Goal: Task Accomplishment & Management: Manage account settings

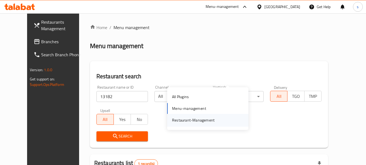
scroll to position [73, 0]
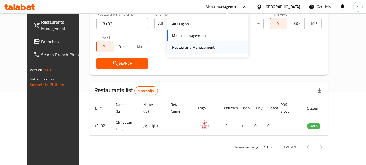
click at [198, 49] on div "Restaurant-Management" at bounding box center [193, 47] width 43 height 6
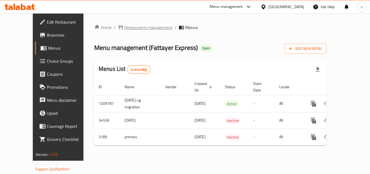
click at [124, 25] on span "Restaurants management" at bounding box center [148, 27] width 48 height 7
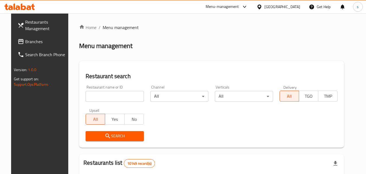
click at [112, 99] on div at bounding box center [183, 87] width 366 height 174
click at [108, 98] on input "search" at bounding box center [115, 96] width 58 height 11
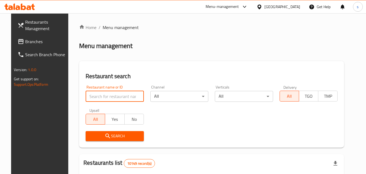
paste input "2109"
type input "2109"
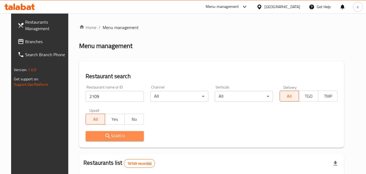
click at [105, 135] on icon "submit" at bounding box center [108, 136] width 7 height 7
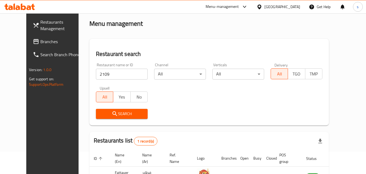
scroll to position [63, 0]
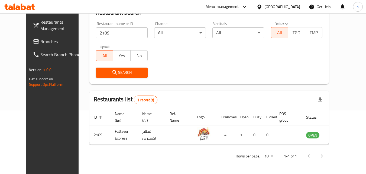
click at [296, 8] on div "Oman" at bounding box center [283, 7] width 36 height 6
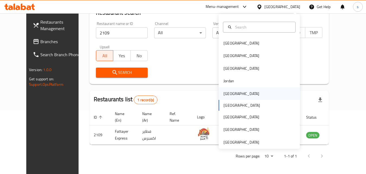
click at [227, 94] on div "Kuwait" at bounding box center [242, 94] width 36 height 6
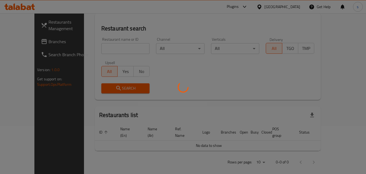
scroll to position [63, 0]
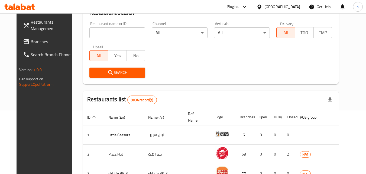
click at [31, 40] on span "Branches" at bounding box center [52, 41] width 43 height 7
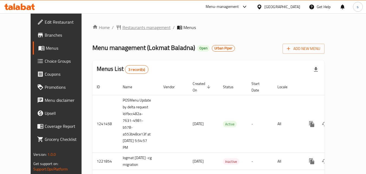
click at [123, 26] on span "Restaurants management" at bounding box center [147, 27] width 48 height 7
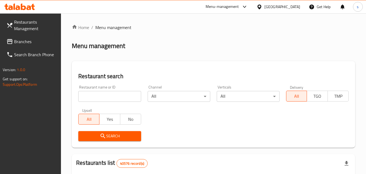
click at [88, 98] on input "search" at bounding box center [109, 96] width 63 height 11
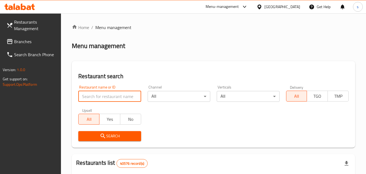
paste input "6965"
type input "6965"
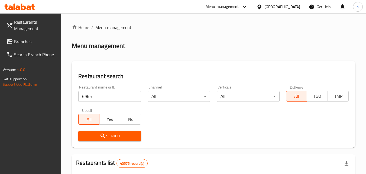
click at [92, 136] on span "Search" at bounding box center [110, 136] width 54 height 7
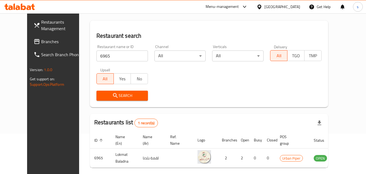
scroll to position [63, 0]
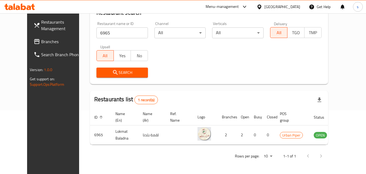
click at [246, 8] on icon at bounding box center [245, 7] width 7 height 7
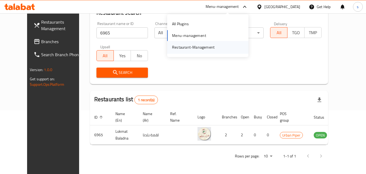
click at [211, 46] on div "Restaurant-Management" at bounding box center [193, 47] width 43 height 6
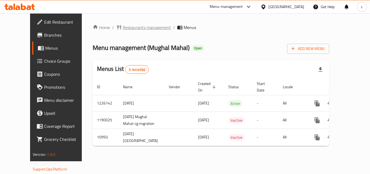
click at [123, 30] on span "Restaurants management" at bounding box center [147, 27] width 48 height 7
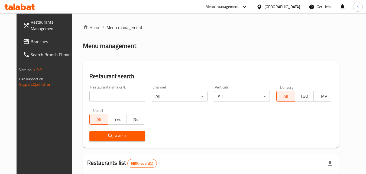
click at [98, 93] on input "search" at bounding box center [117, 96] width 56 height 11
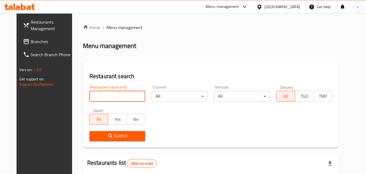
paste input "6784"
type input "6784"
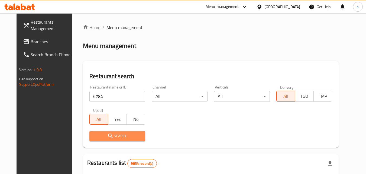
click at [127, 134] on span "Search" at bounding box center [117, 136] width 47 height 7
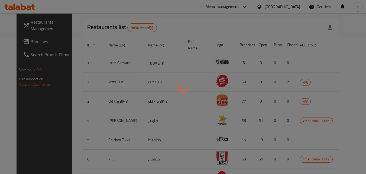
scroll to position [63, 0]
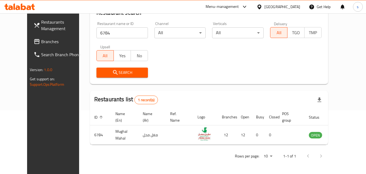
click at [296, 7] on div "Kuwait" at bounding box center [283, 7] width 36 height 6
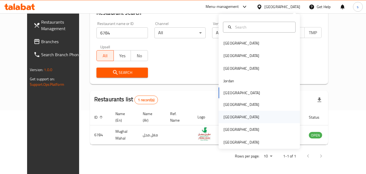
click at [224, 117] on div "[GEOGRAPHIC_DATA]" at bounding box center [242, 117] width 36 height 6
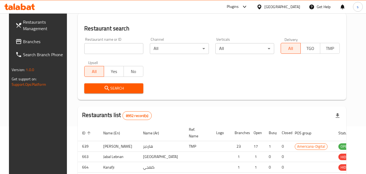
scroll to position [63, 0]
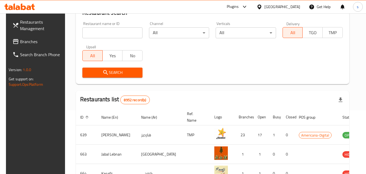
click at [47, 42] on span "Branches" at bounding box center [41, 41] width 43 height 7
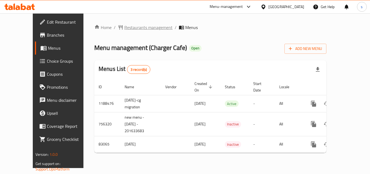
click at [125, 26] on span "Restaurants management" at bounding box center [148, 27] width 48 height 7
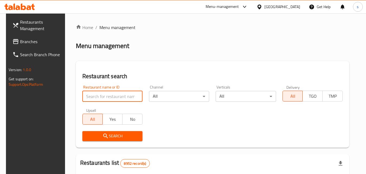
click at [93, 94] on input "search" at bounding box center [112, 96] width 60 height 11
paste input "600629"
type input "600629"
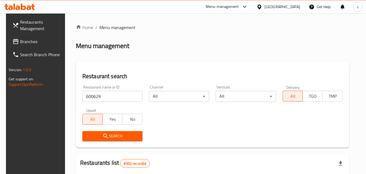
click at [114, 133] on span "Search" at bounding box center [113, 136] width 52 height 7
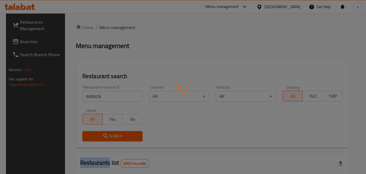
click at [115, 133] on div at bounding box center [183, 87] width 366 height 174
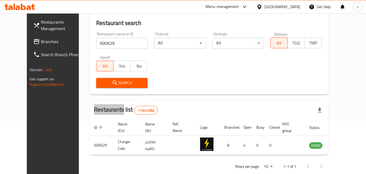
scroll to position [63, 0]
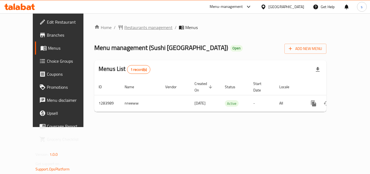
click at [124, 28] on span "Restaurants management" at bounding box center [148, 27] width 48 height 7
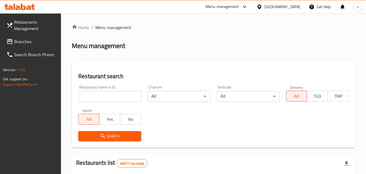
click at [96, 98] on input "search" at bounding box center [109, 96] width 63 height 11
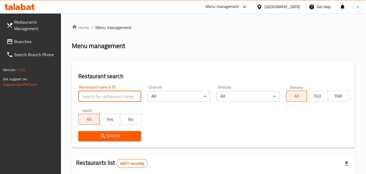
paste input "695523"
type input "695523"
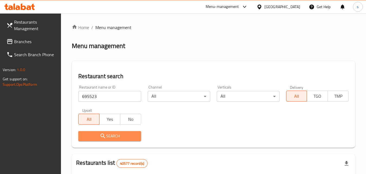
click at [91, 133] on span "Search" at bounding box center [110, 136] width 54 height 7
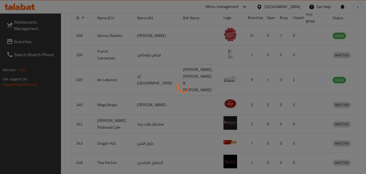
scroll to position [68, 0]
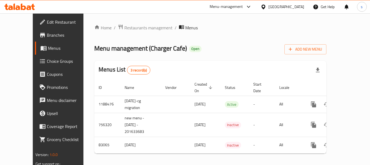
click at [267, 6] on icon at bounding box center [264, 7] width 6 height 6
click at [243, 7] on div "Menu-management" at bounding box center [226, 7] width 33 height 7
click at [228, 48] on div "Restaurant-Management" at bounding box center [223, 47] width 43 height 6
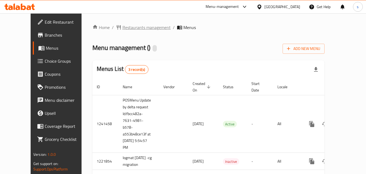
click at [137, 27] on span "Restaurants management" at bounding box center [147, 27] width 48 height 7
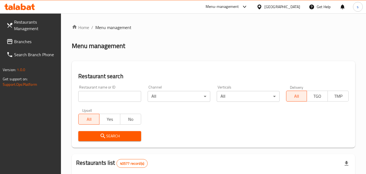
click at [92, 96] on input "search" at bounding box center [109, 96] width 63 height 11
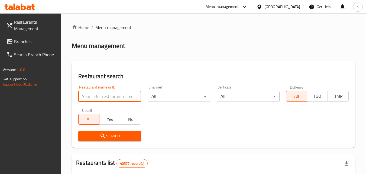
paste input "6965"
type input "6965"
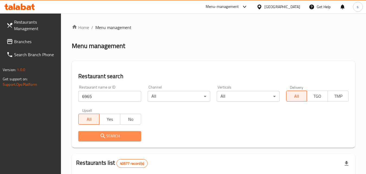
click at [91, 139] on span "Search" at bounding box center [110, 136] width 54 height 7
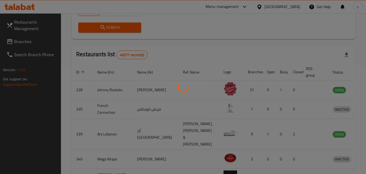
scroll to position [63, 0]
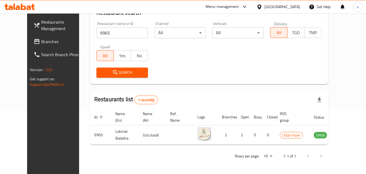
click at [238, 9] on div "Menu-management" at bounding box center [222, 7] width 33 height 7
click at [41, 43] on span "Branches" at bounding box center [62, 41] width 43 height 7
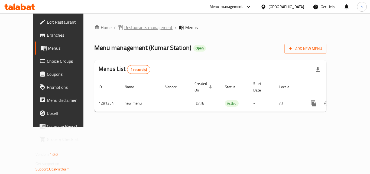
click at [130, 27] on span "Restaurants management" at bounding box center [148, 27] width 48 height 7
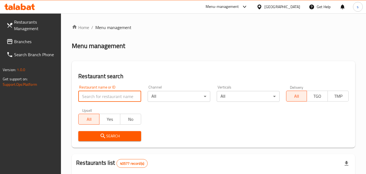
click at [96, 99] on input "search" at bounding box center [109, 96] width 63 height 11
paste input "694329"
type input "694329"
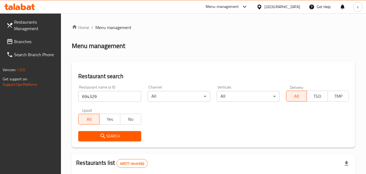
click at [95, 135] on span "Search" at bounding box center [110, 136] width 54 height 7
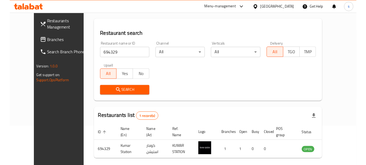
scroll to position [63, 0]
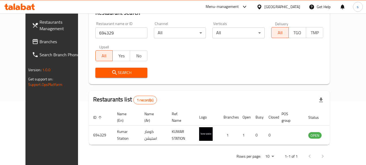
click at [40, 44] on span "Branches" at bounding box center [61, 41] width 43 height 7
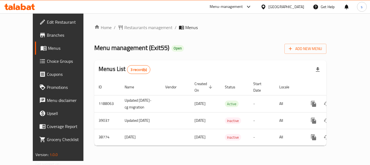
click at [120, 23] on div "Home / Restaurants management / Menus Menu management ( Exit55 ) Open Add New M…" at bounding box center [211, 86] width 254 height 147
click at [124, 27] on span "Restaurants management" at bounding box center [148, 27] width 48 height 7
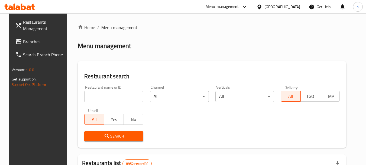
click at [99, 94] on input "search" at bounding box center [113, 96] width 59 height 11
paste input "12563"
type input "12563"
click at [101, 140] on button "Search" at bounding box center [113, 136] width 59 height 10
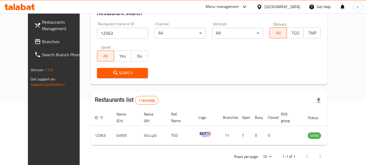
scroll to position [73, 0]
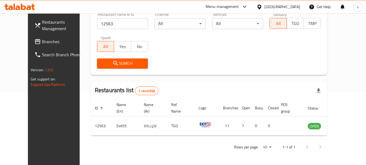
click at [300, 8] on div "Qatar" at bounding box center [278, 6] width 52 height 13
click at [294, 9] on div "Qatar" at bounding box center [283, 7] width 36 height 6
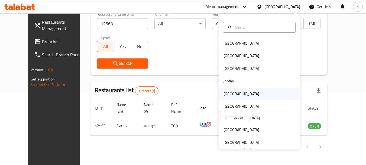
click at [224, 95] on div "[GEOGRAPHIC_DATA]" at bounding box center [242, 94] width 36 height 6
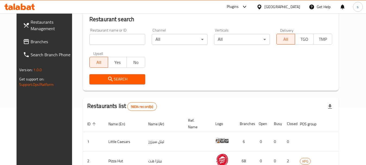
scroll to position [73, 0]
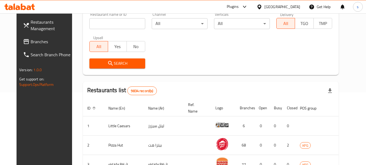
click at [36, 40] on span "Branches" at bounding box center [52, 41] width 43 height 7
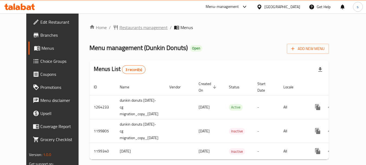
click at [130, 29] on span "Restaurants management" at bounding box center [144, 27] width 48 height 7
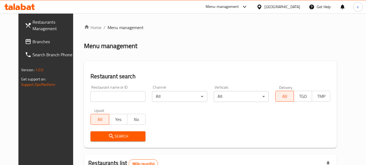
drag, startPoint x: 74, startPoint y: 100, endPoint x: 85, endPoint y: 100, distance: 11.4
click at [84, 101] on div "Restaurant search Restaurant name or ID Restaurant name or ID Channel All ​ Ver…" at bounding box center [210, 104] width 253 height 86
click at [91, 97] on input "search" at bounding box center [118, 96] width 55 height 11
paste input "668379"
type input "668379"
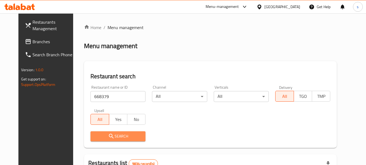
click at [109, 133] on span "Search" at bounding box center [118, 136] width 46 height 7
click at [109, 133] on div at bounding box center [183, 82] width 366 height 165
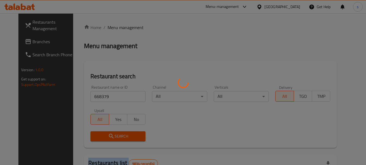
click at [109, 133] on div at bounding box center [183, 82] width 366 height 165
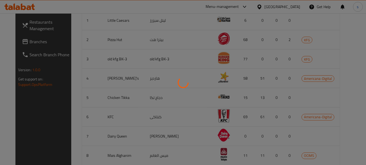
scroll to position [91, 0]
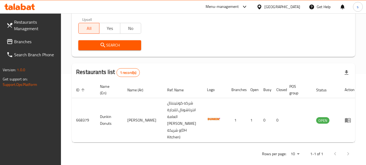
click at [239, 7] on div "Menu-management" at bounding box center [222, 7] width 33 height 7
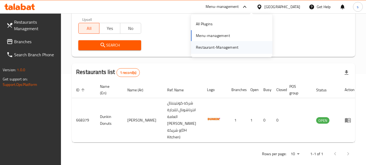
click at [230, 46] on div "Restaurant-Management" at bounding box center [217, 47] width 43 height 6
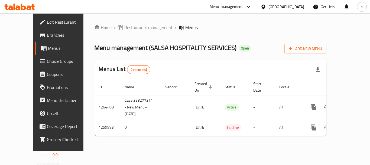
click at [175, 31] on li "/" at bounding box center [176, 27] width 2 height 7
click at [150, 30] on ol "Home / Restaurants management / Menus" at bounding box center [210, 27] width 232 height 7
click at [149, 29] on span "Restaurants management" at bounding box center [148, 27] width 48 height 7
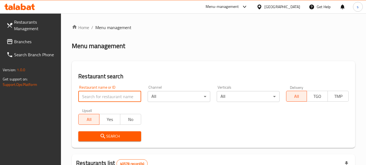
click at [98, 95] on input "search" at bounding box center [109, 96] width 63 height 11
paste input "684798"
type input "684798"
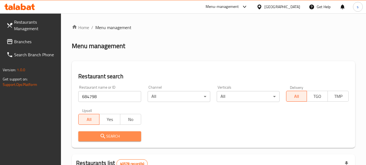
click at [99, 134] on span "Search" at bounding box center [110, 136] width 54 height 7
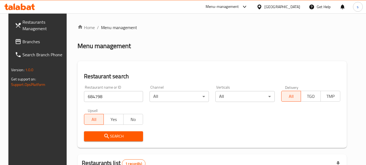
scroll to position [77, 0]
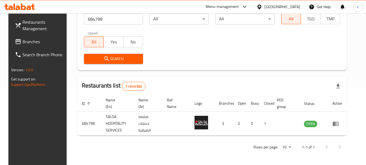
click at [23, 43] on span "Branches" at bounding box center [44, 41] width 43 height 7
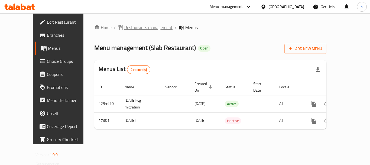
click at [128, 27] on span "Restaurants management" at bounding box center [148, 27] width 48 height 7
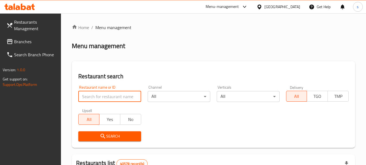
click at [88, 96] on input "search" at bounding box center [109, 96] width 63 height 11
paste input "24052"
type input "24052"
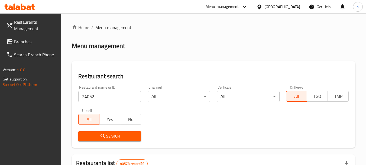
click at [109, 136] on span "Search" at bounding box center [110, 136] width 54 height 7
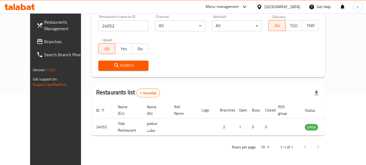
scroll to position [73, 0]
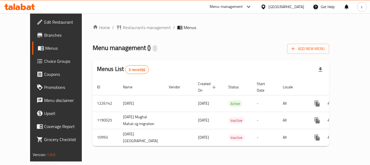
click at [44, 32] on span "Branches" at bounding box center [65, 35] width 43 height 7
drag, startPoint x: 273, startPoint y: 8, endPoint x: 267, endPoint y: 13, distance: 8.1
click at [252, 8] on icon at bounding box center [249, 7] width 7 height 7
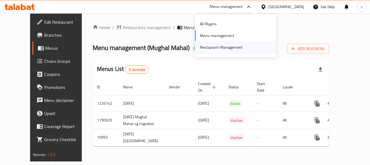
click at [229, 48] on div "Restaurant-Management" at bounding box center [221, 47] width 43 height 6
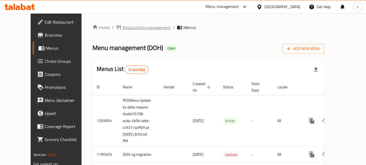
click at [123, 24] on span "Restaurants management" at bounding box center [147, 27] width 48 height 7
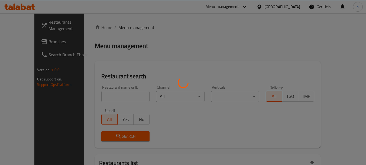
click at [95, 96] on div at bounding box center [183, 82] width 366 height 165
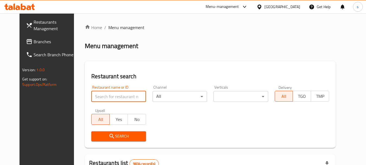
click at [95, 96] on input "search" at bounding box center [118, 96] width 55 height 11
paste input "26640"
type input "26640"
click at [96, 131] on div at bounding box center [183, 82] width 366 height 165
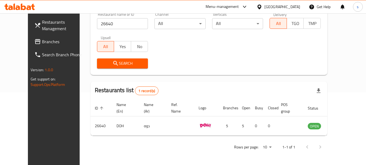
scroll to position [73, 0]
